Goal: Task Accomplishment & Management: Manage account settings

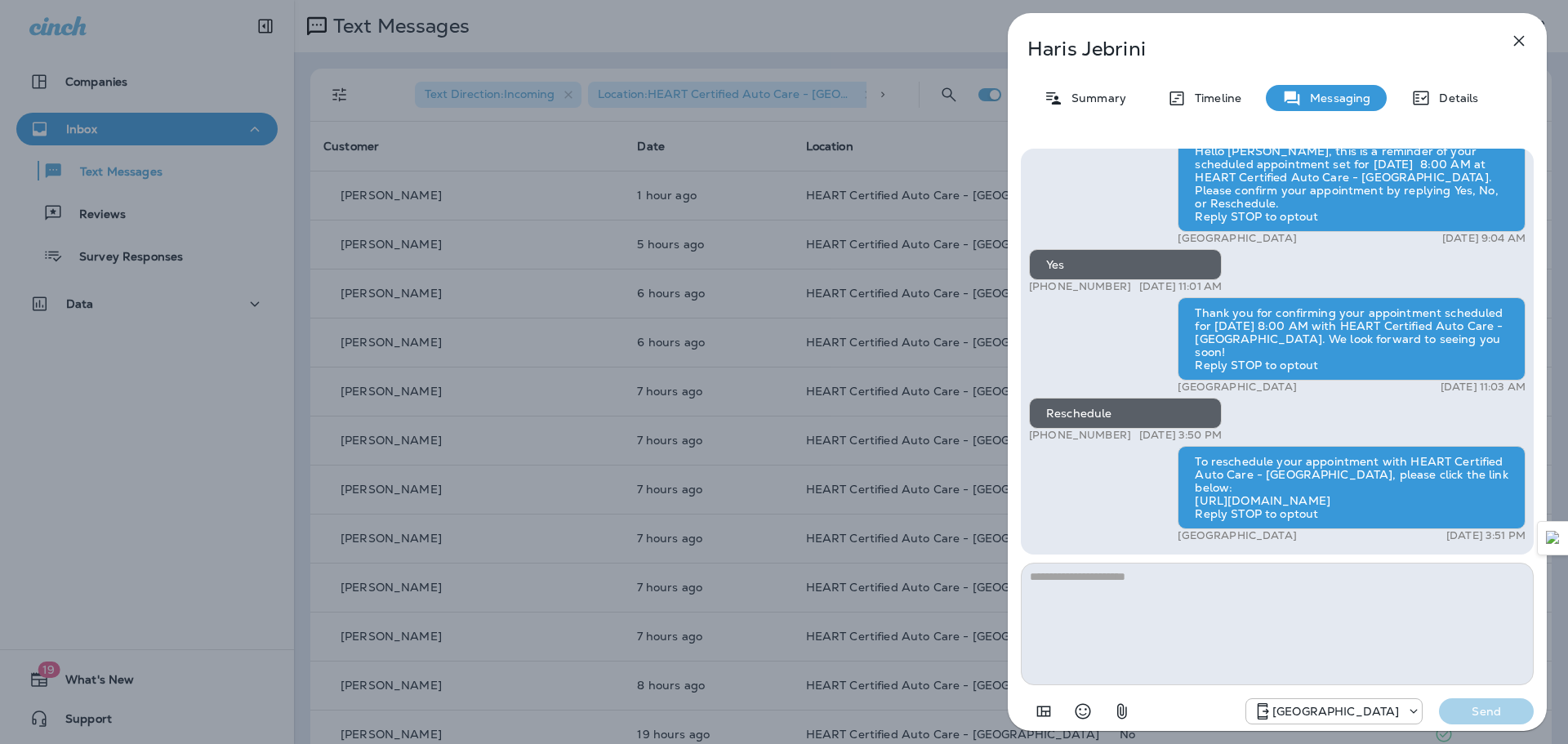
click at [1522, 37] on icon "button" at bounding box center [1519, 41] width 10 height 10
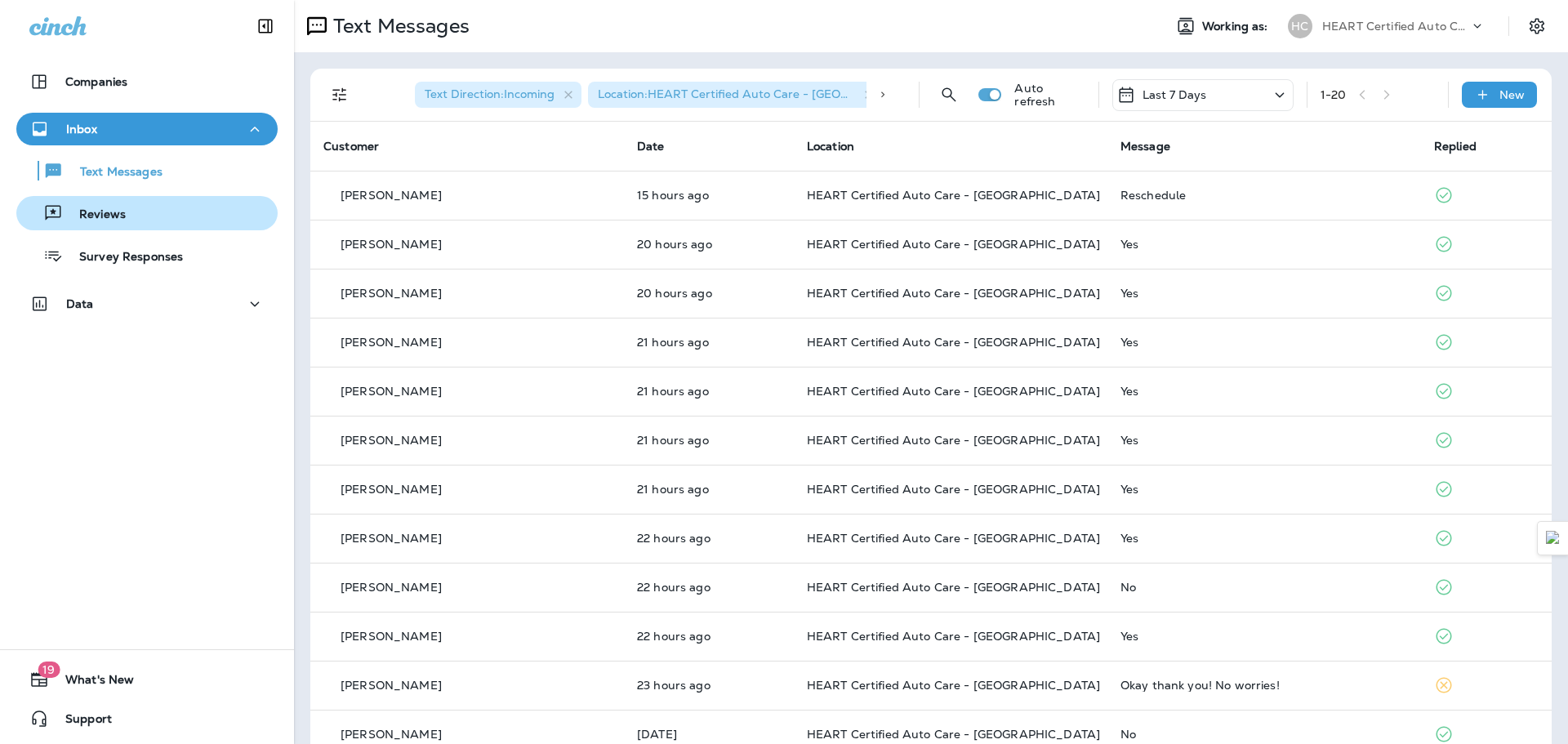
click at [124, 209] on div "Reviews" at bounding box center [147, 213] width 248 height 25
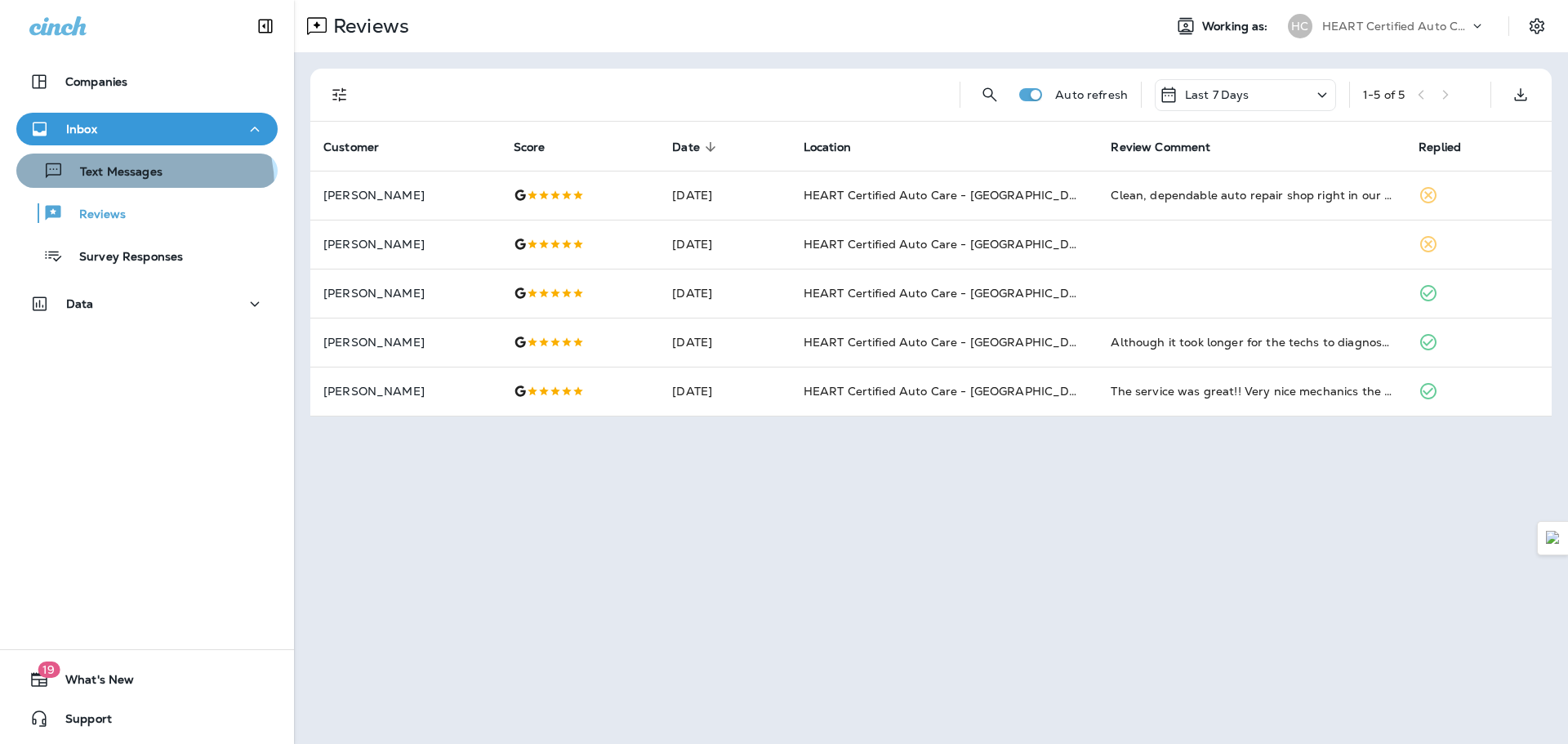
click at [124, 187] on button "Text Messages" at bounding box center [146, 171] width 261 height 34
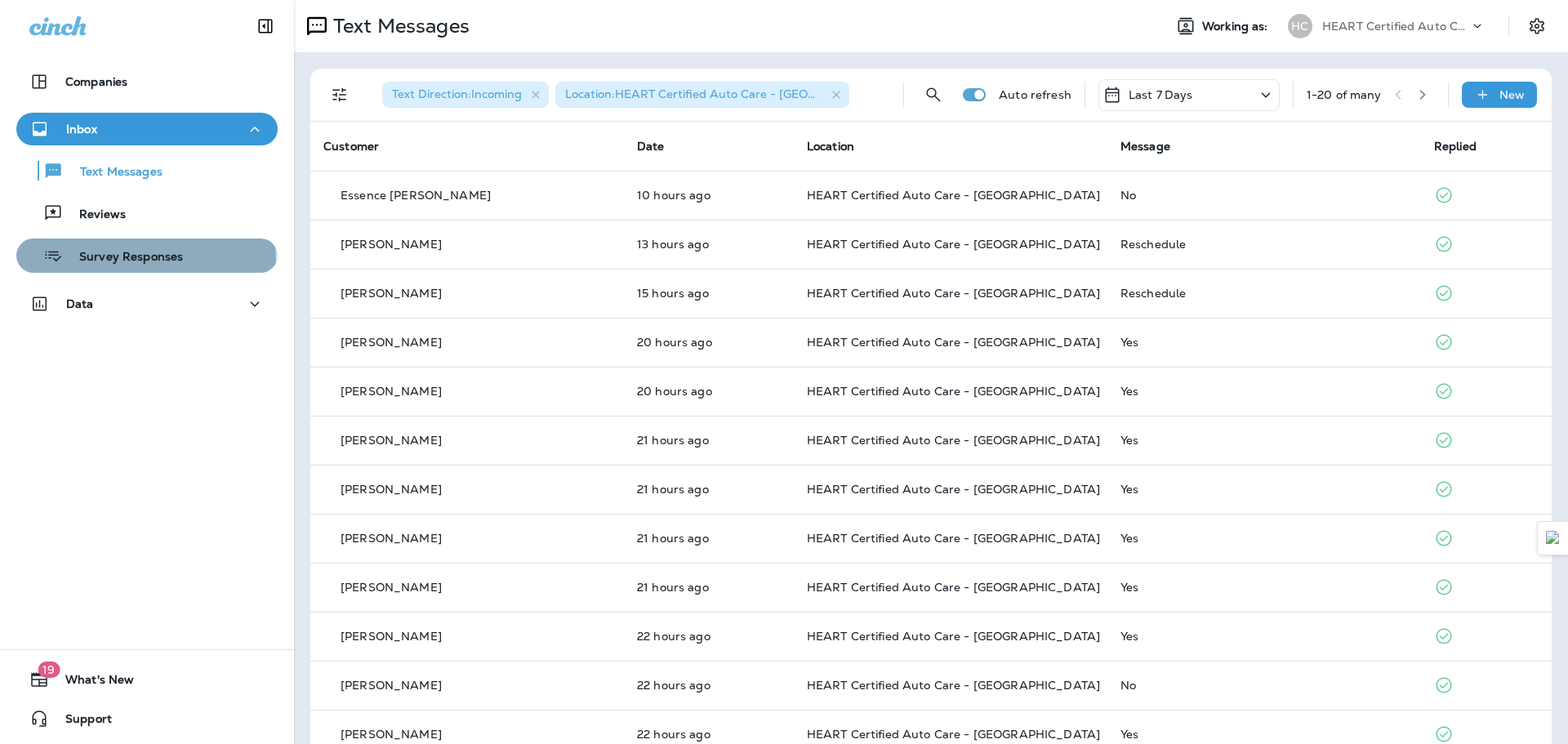
click at [144, 261] on p "Survey Responses" at bounding box center [122, 258] width 120 height 15
